Goal: Transaction & Acquisition: Purchase product/service

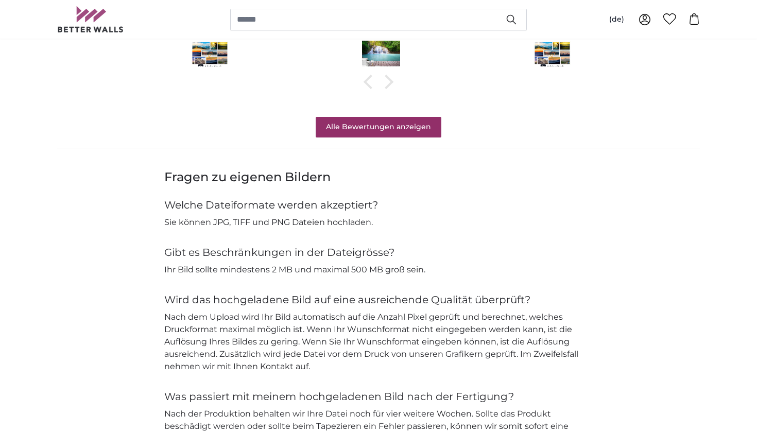
scroll to position [924, 0]
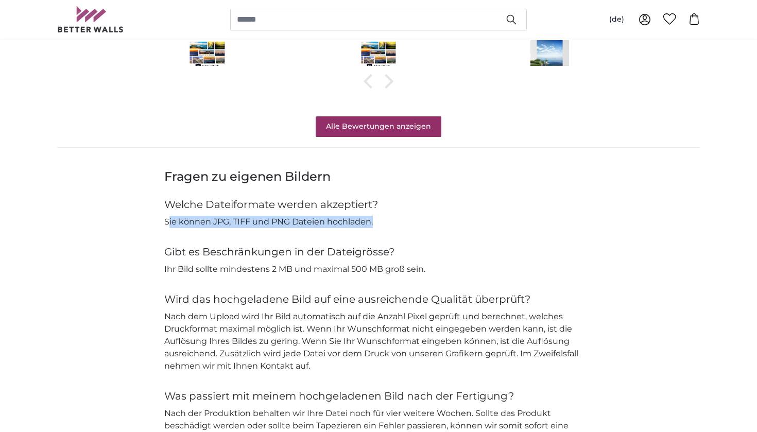
drag, startPoint x: 167, startPoint y: 216, endPoint x: 379, endPoint y: 217, distance: 212.1
click at [379, 217] on p "Sie können JPG, TIFF und PNG Dateien hochladen." at bounding box center [378, 222] width 428 height 12
click at [240, 222] on p "Sie können JPG, TIFF und PNG Dateien hochladen." at bounding box center [378, 222] width 428 height 12
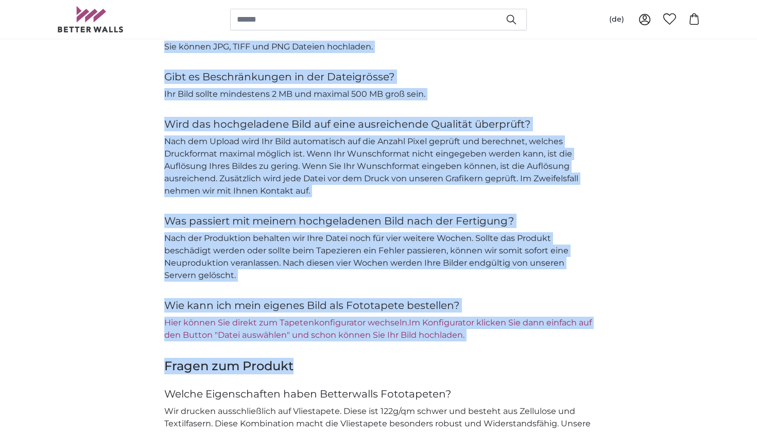
scroll to position [1101, 0]
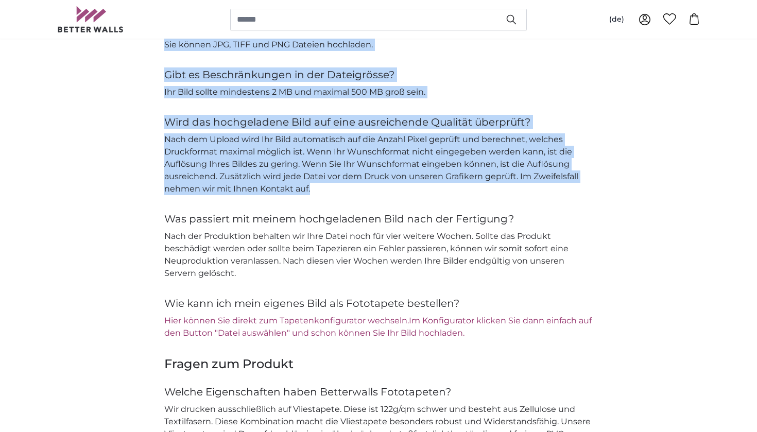
drag, startPoint x: 164, startPoint y: 217, endPoint x: 503, endPoint y: 183, distance: 340.9
click at [503, 183] on div "Fragen zu eigenen Bildern Welche Dateiformate werden akzeptiert? Sie können JPG…" at bounding box center [378, 165] width 659 height 348
copy div "Sie können JPG, TIFF und PNG Dateien hochladen. Gibt es Beschränkungen in der D…"
click at [559, 166] on p "Nach dem Upload wird Ihr Bild automatisch auf die Anzahl Pixel geprüft und bere…" at bounding box center [378, 164] width 428 height 62
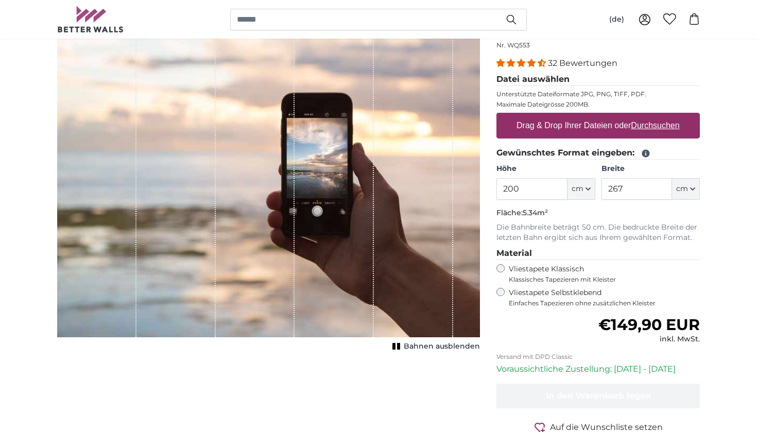
scroll to position [33, 0]
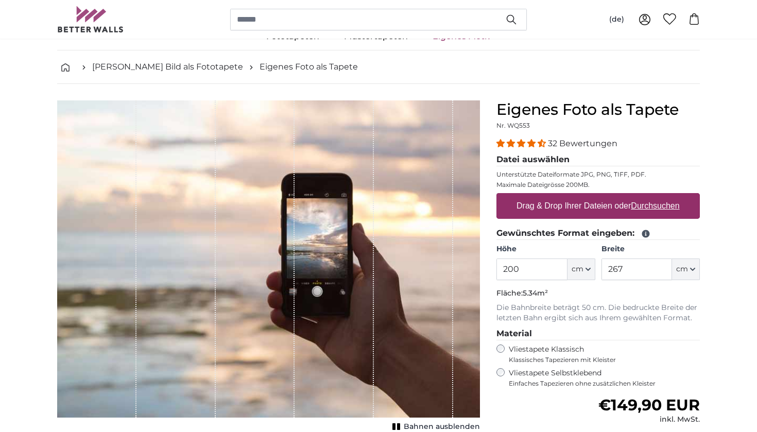
click at [586, 207] on label "Drag & Drop Ihrer Dateien oder Durchsuchen" at bounding box center [597, 206] width 171 height 21
click at [586, 196] on input "Drag & Drop Ihrer Dateien oder Durchsuchen" at bounding box center [597, 194] width 203 height 3
click at [521, 269] on input "200" at bounding box center [531, 269] width 71 height 22
type input "209"
click at [658, 273] on input "267" at bounding box center [636, 269] width 71 height 22
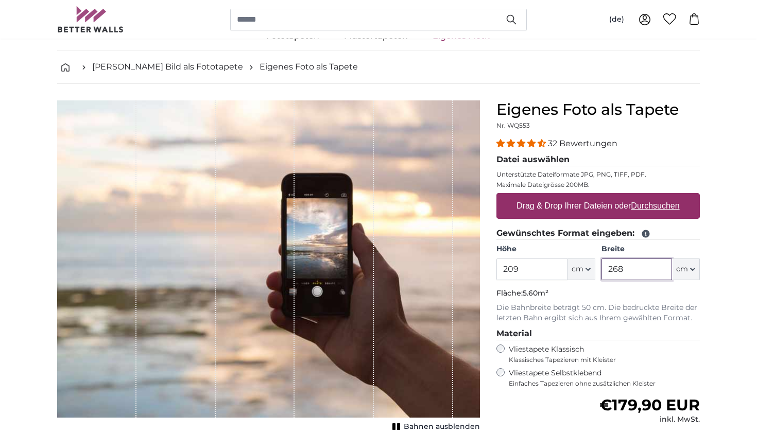
type input "268"
click at [639, 208] on u "Durchsuchen" at bounding box center [655, 205] width 48 height 9
click at [639, 196] on input "Drag & Drop Ihrer Dateien oder Durchsuchen" at bounding box center [597, 194] width 203 height 3
type input "**********"
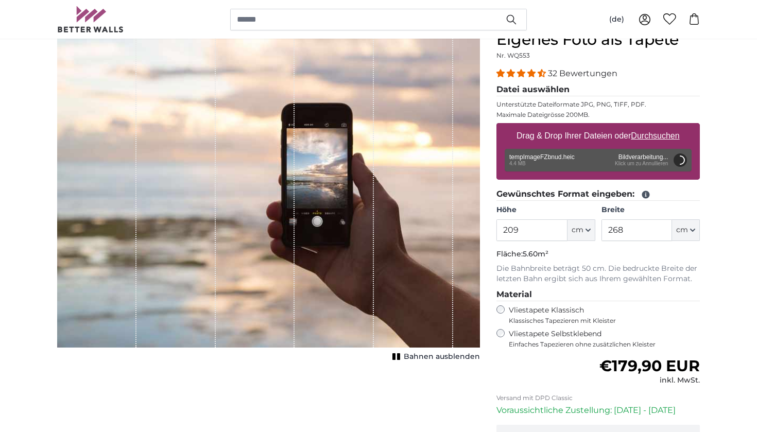
scroll to position [103, 0]
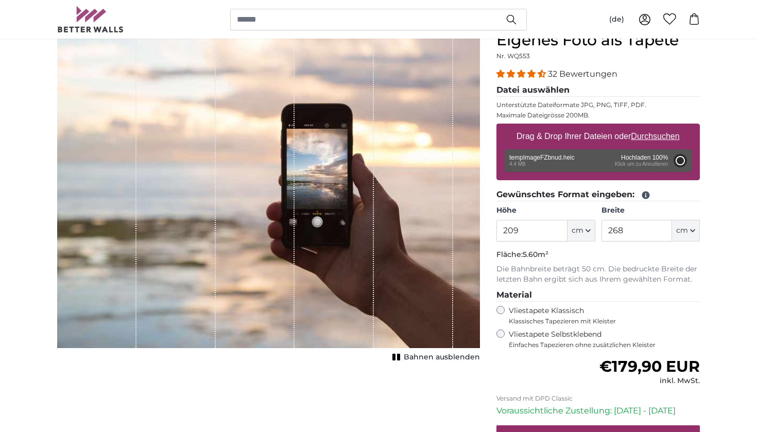
type input "200"
type input "256"
